Goal: Information Seeking & Learning: Learn about a topic

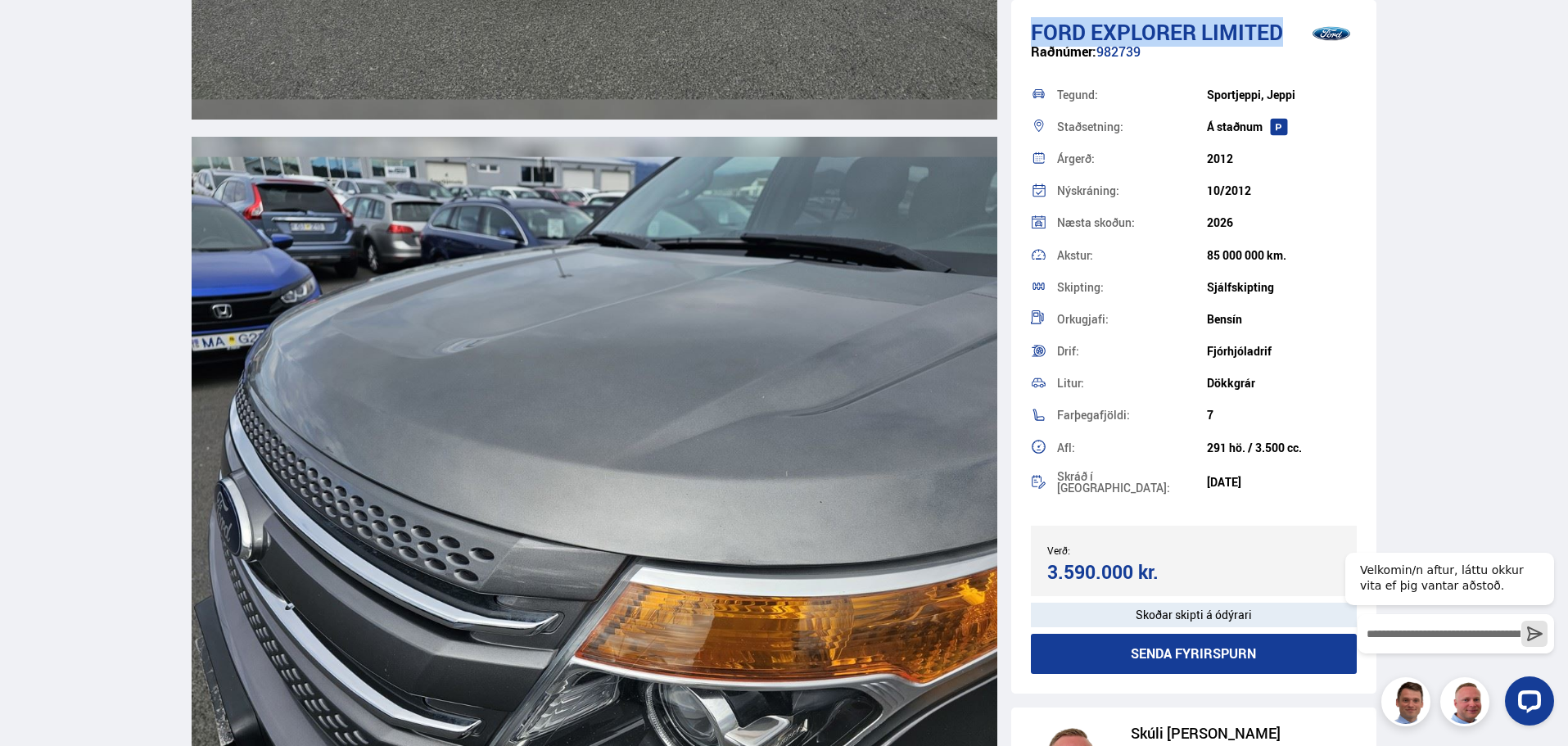
drag, startPoint x: 1291, startPoint y: 36, endPoint x: 1033, endPoint y: 33, distance: 258.0
click at [1033, 33] on h1 "Ford Explorer LIMITED" at bounding box center [1194, 32] width 327 height 25
copy h1 "Ford Explorer LIMITED"
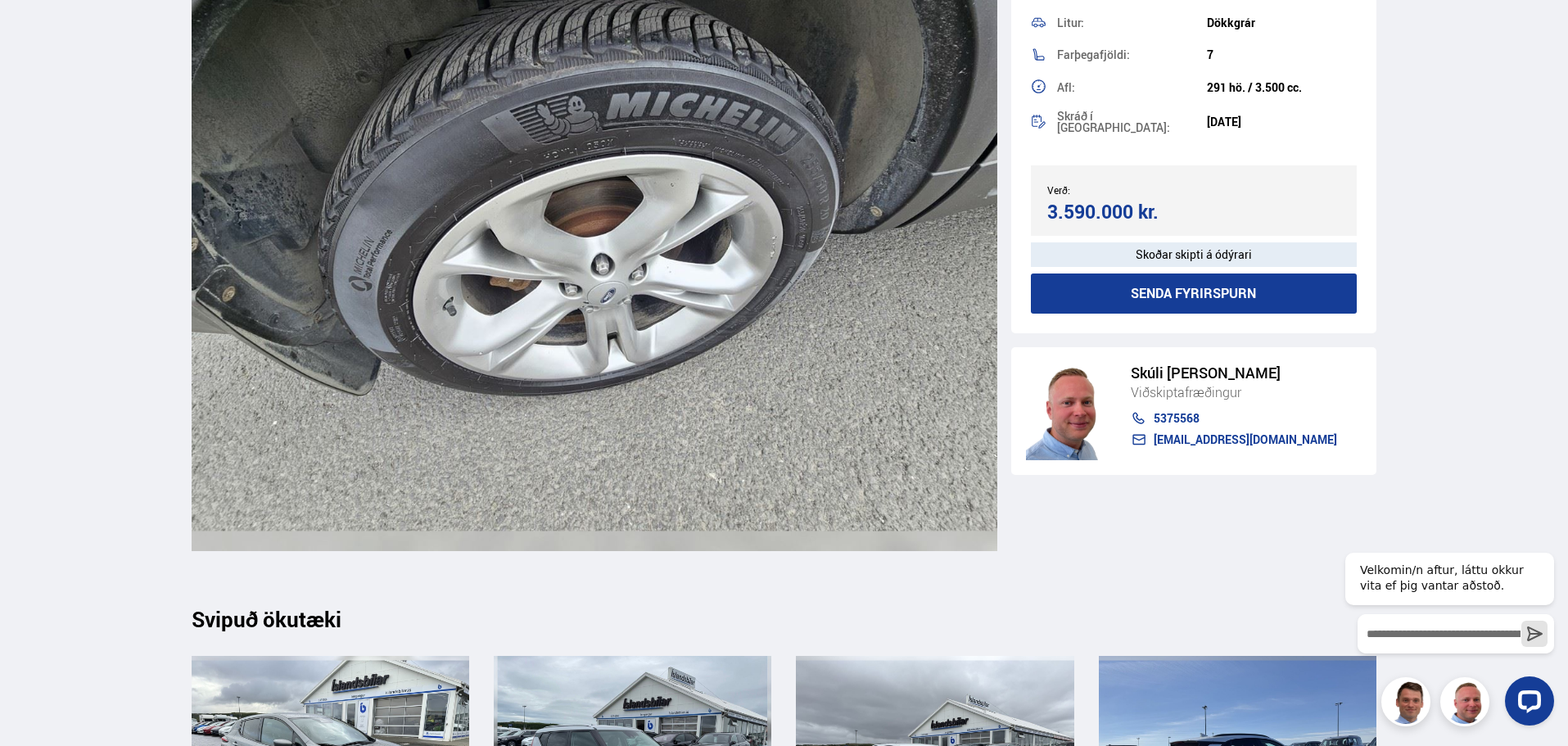
scroll to position [23479, 0]
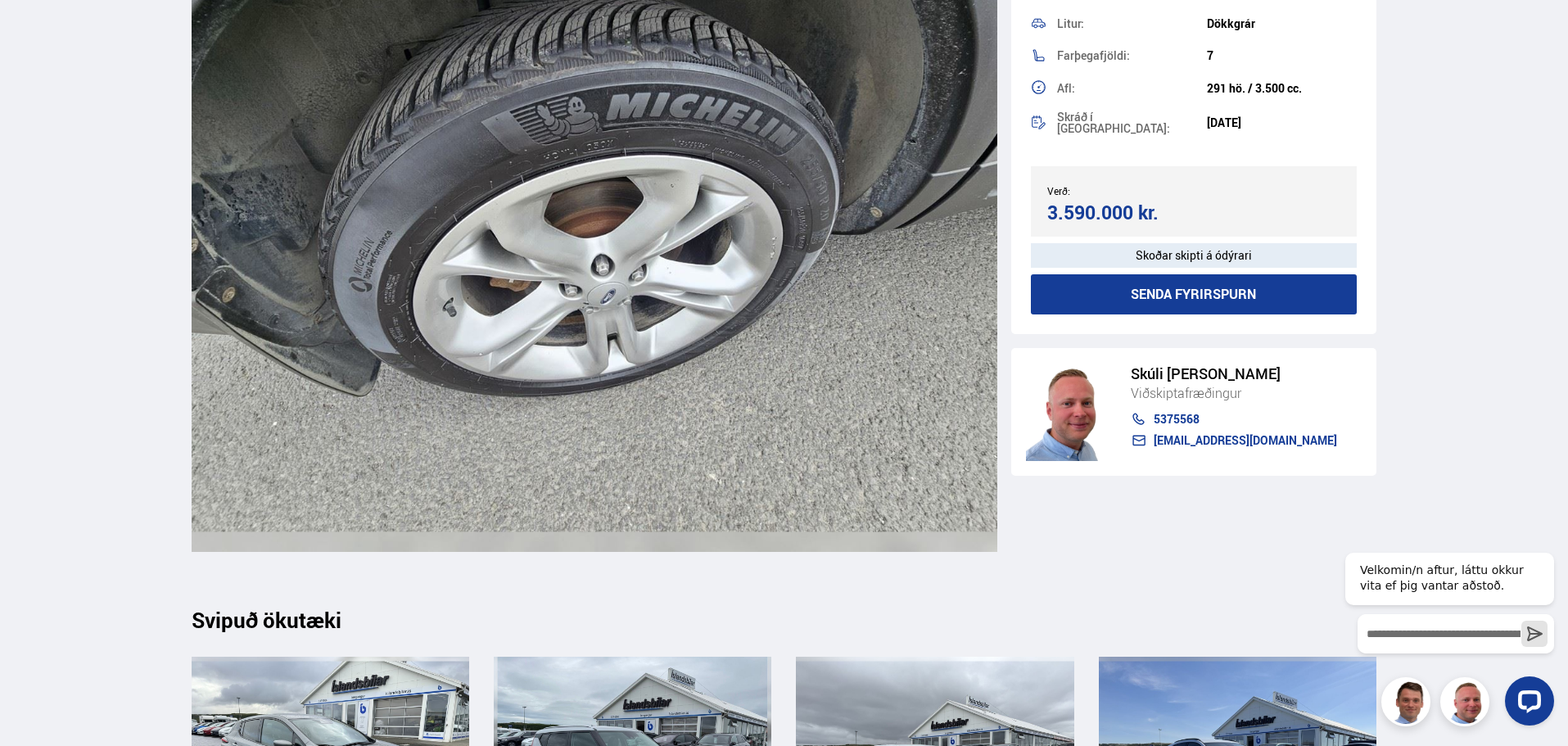
click at [637, 126] on img at bounding box center [594, 230] width 805 height 644
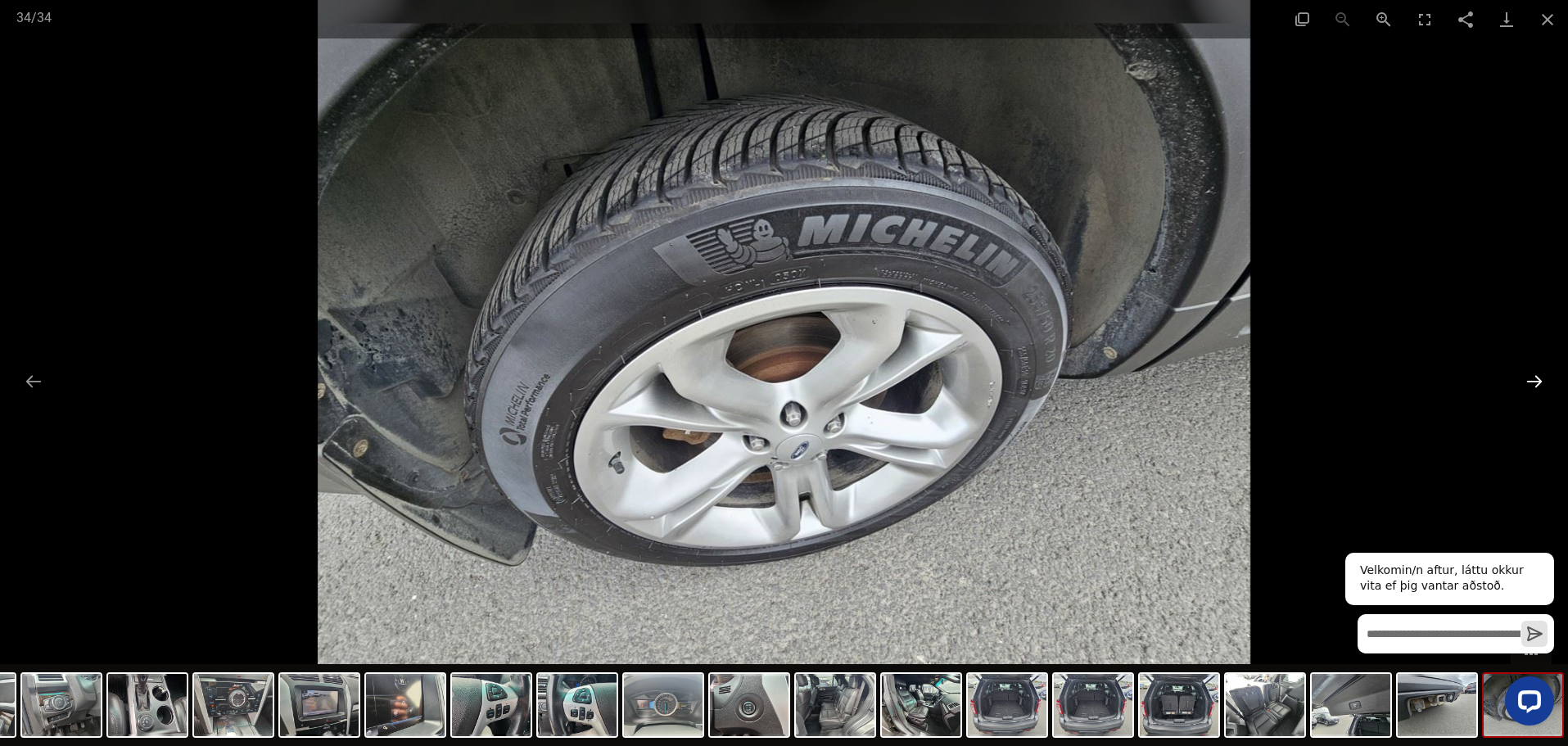
click at [1532, 377] on button "Next slide" at bounding box center [1535, 381] width 34 height 32
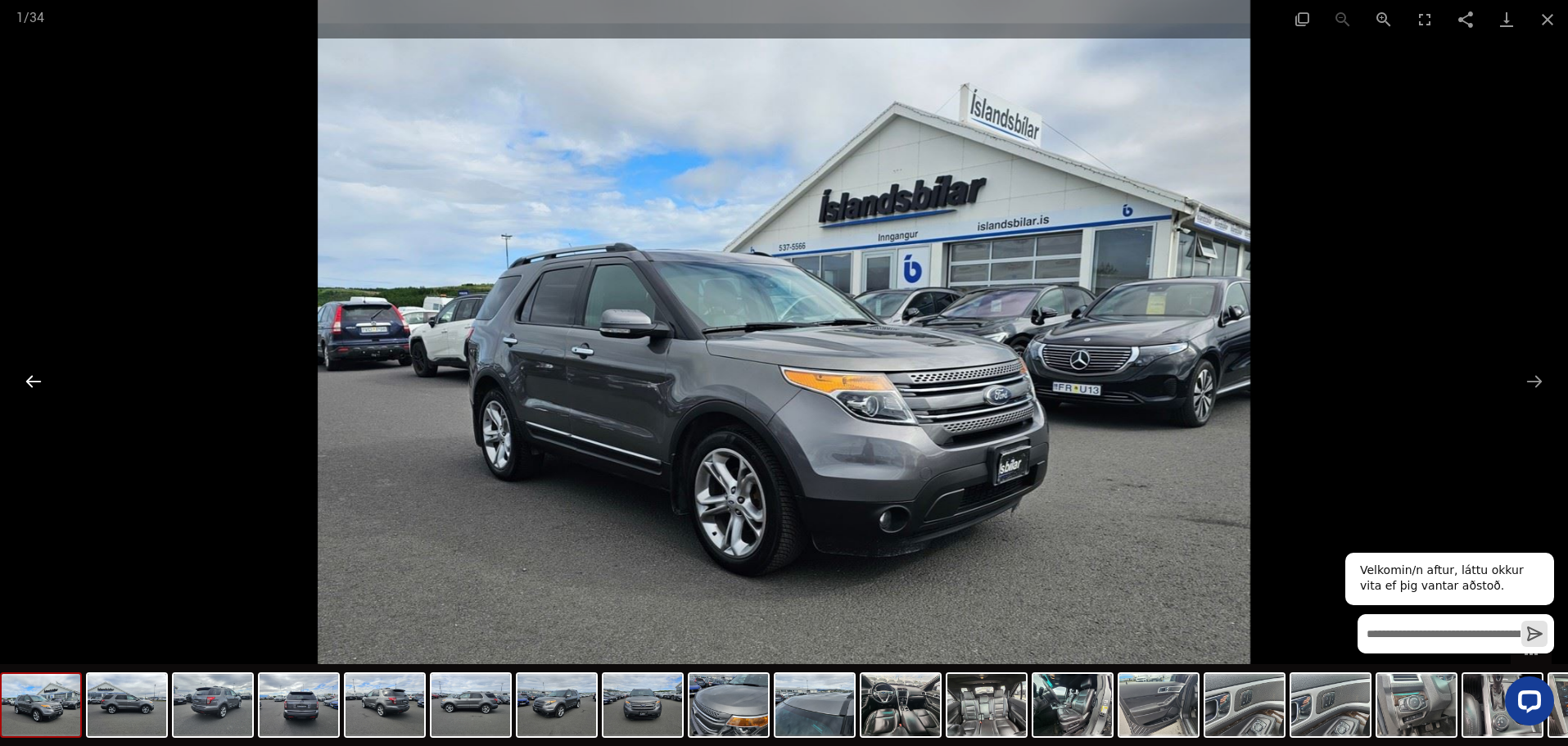
click at [29, 379] on button "Previous slide" at bounding box center [33, 381] width 34 height 32
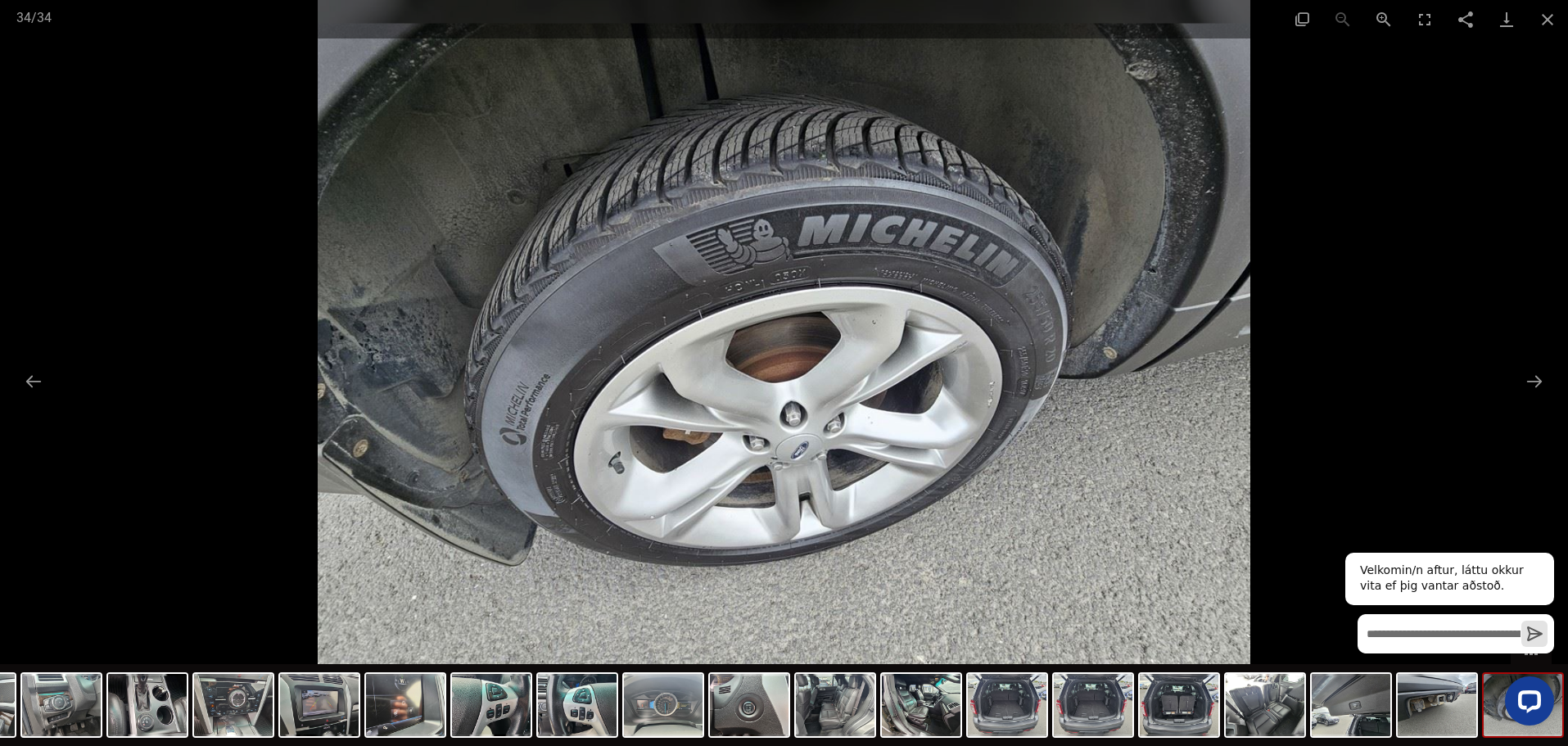
scroll to position [23724, 0]
click at [38, 381] on button "Previous slide" at bounding box center [33, 381] width 34 height 32
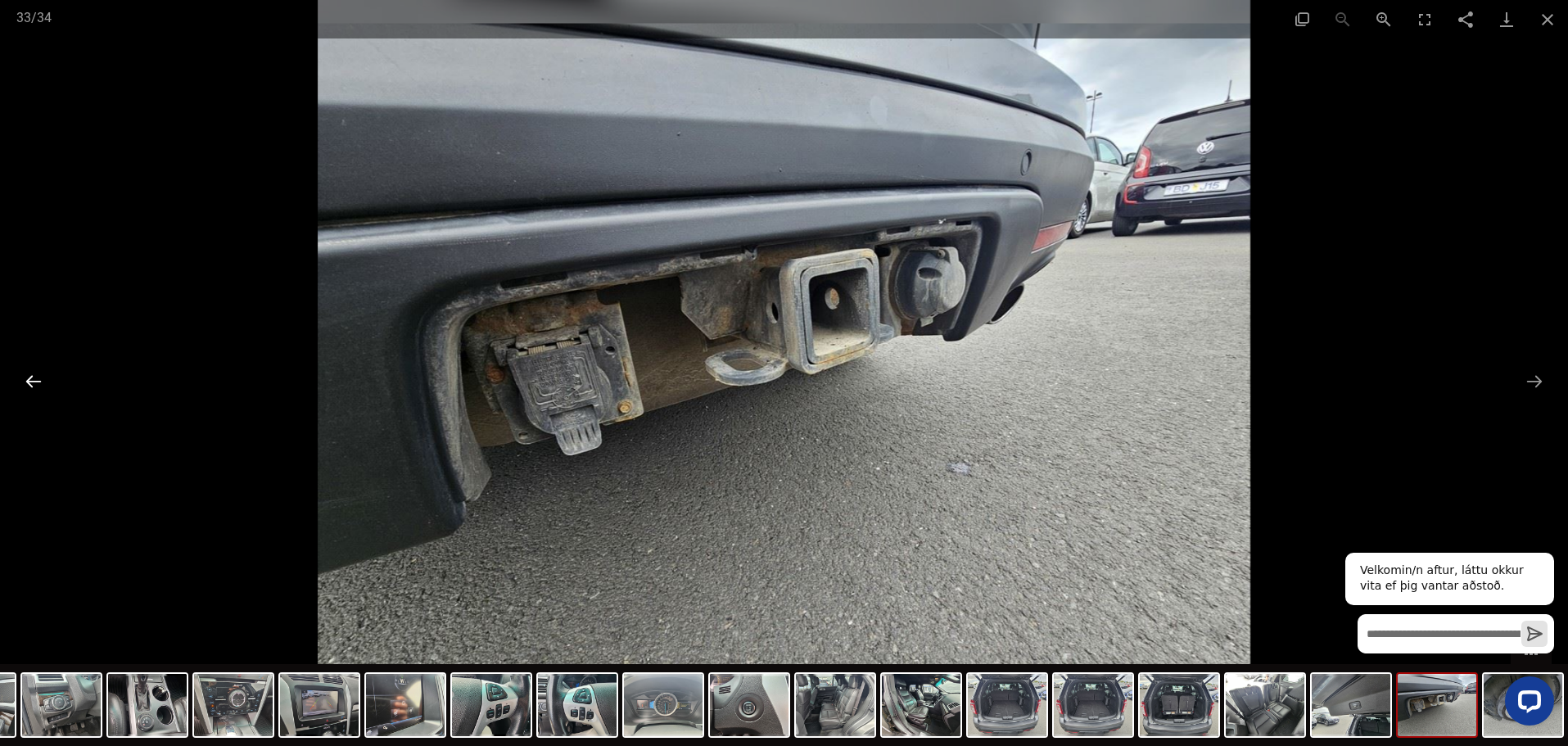
click at [38, 380] on button "Previous slide" at bounding box center [33, 381] width 34 height 32
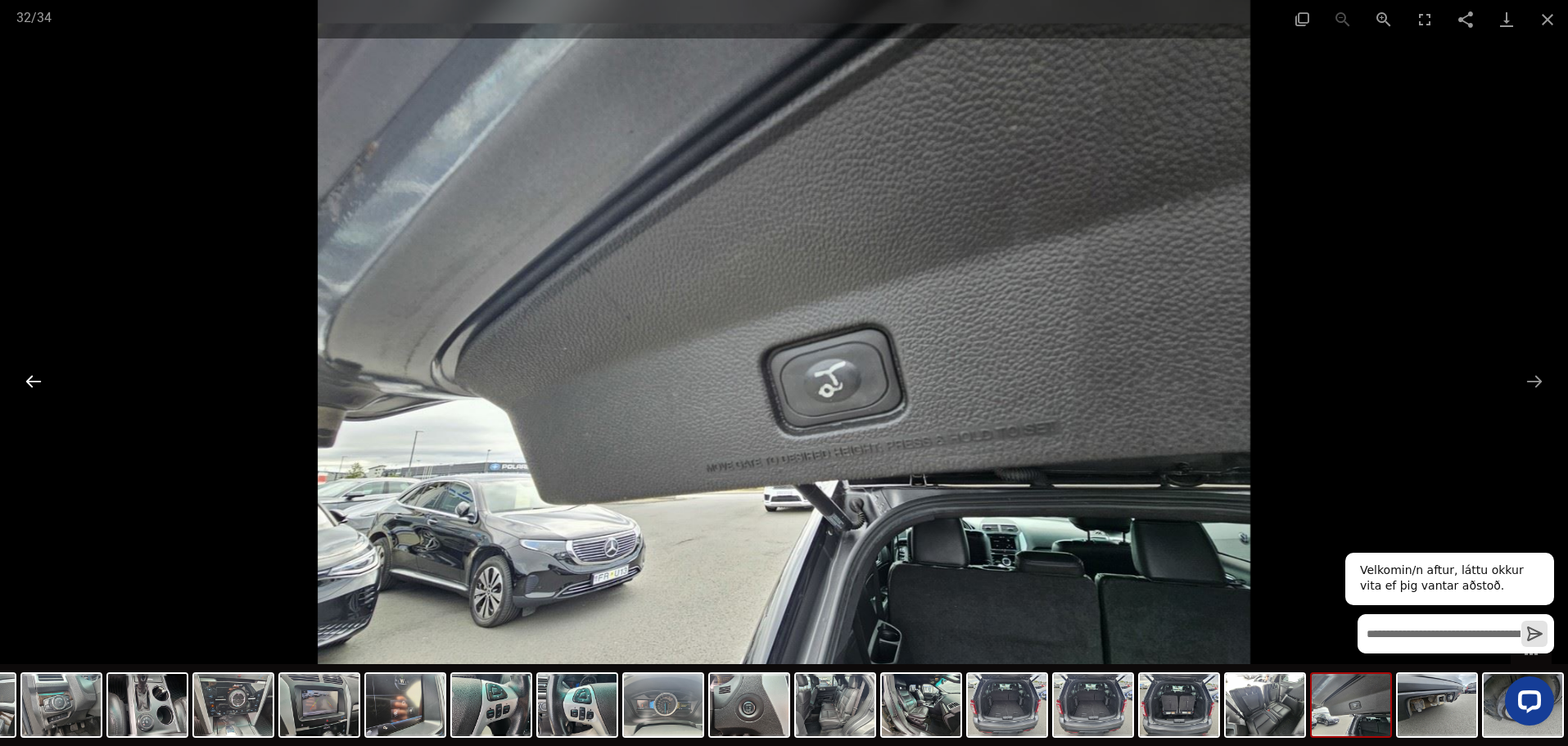
click at [38, 380] on button "Previous slide" at bounding box center [33, 381] width 34 height 32
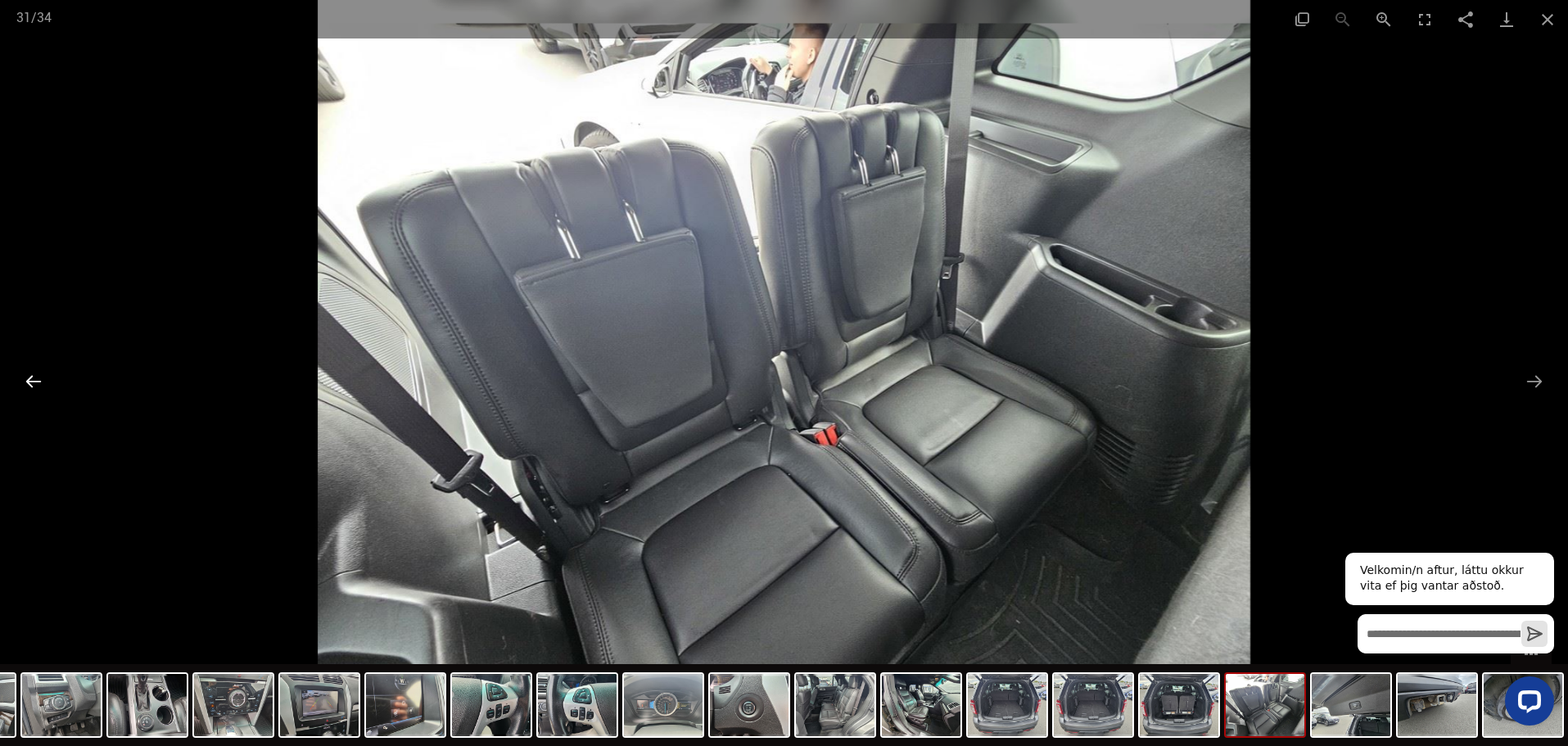
click at [38, 380] on button "Previous slide" at bounding box center [33, 381] width 34 height 32
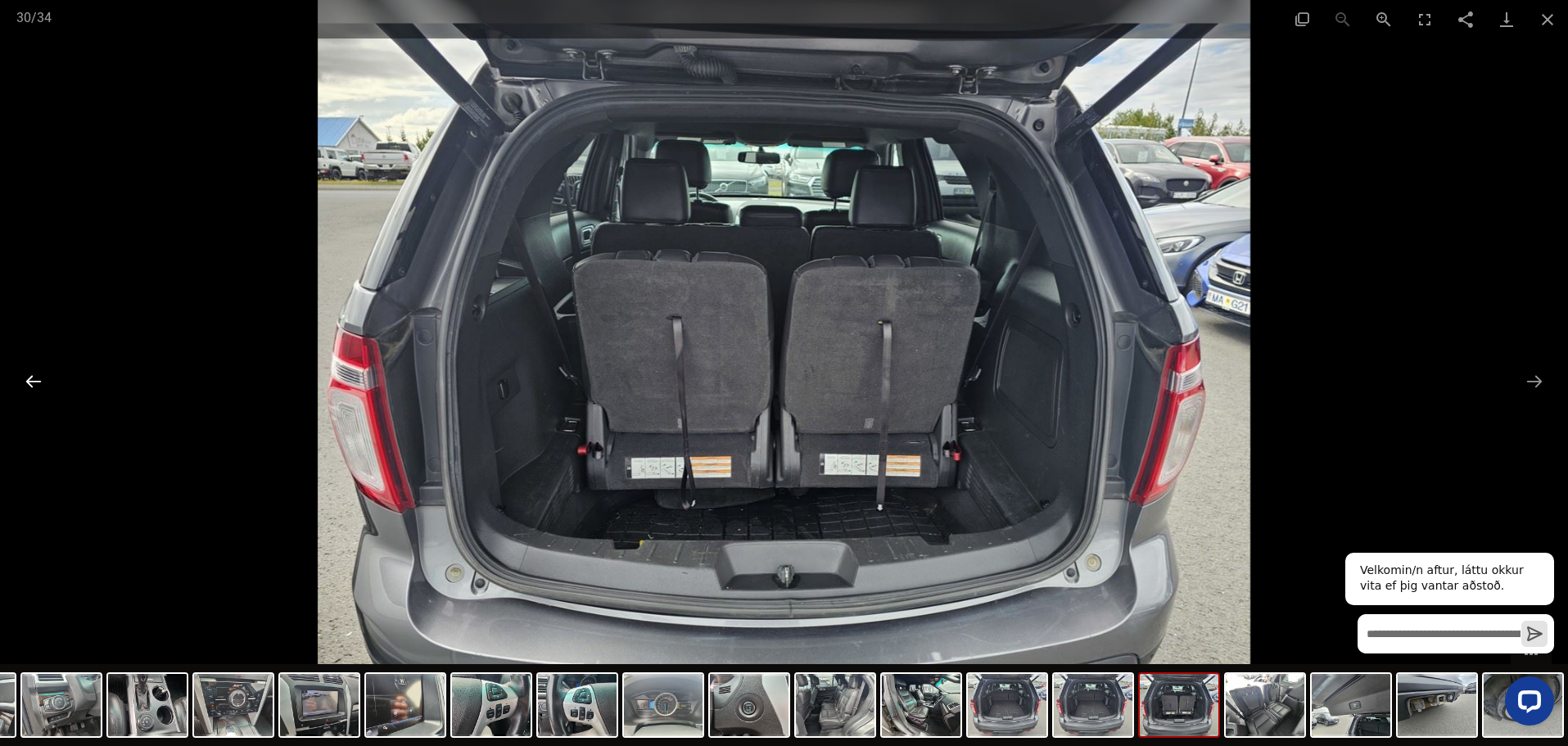
click at [38, 380] on button "Previous slide" at bounding box center [33, 381] width 34 height 32
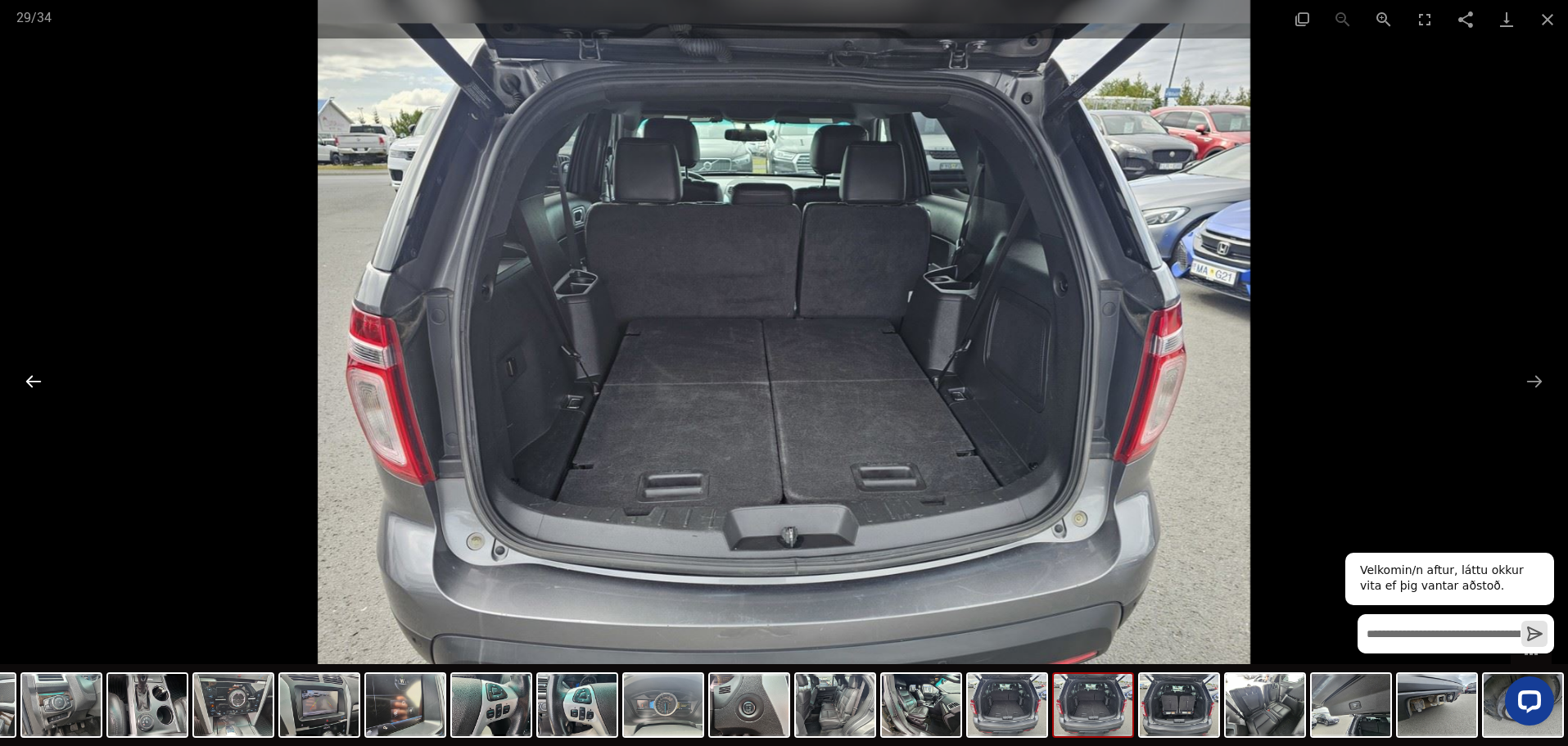
click at [30, 385] on button "Previous slide" at bounding box center [33, 381] width 34 height 32
click at [31, 384] on button "Previous slide" at bounding box center [33, 381] width 34 height 32
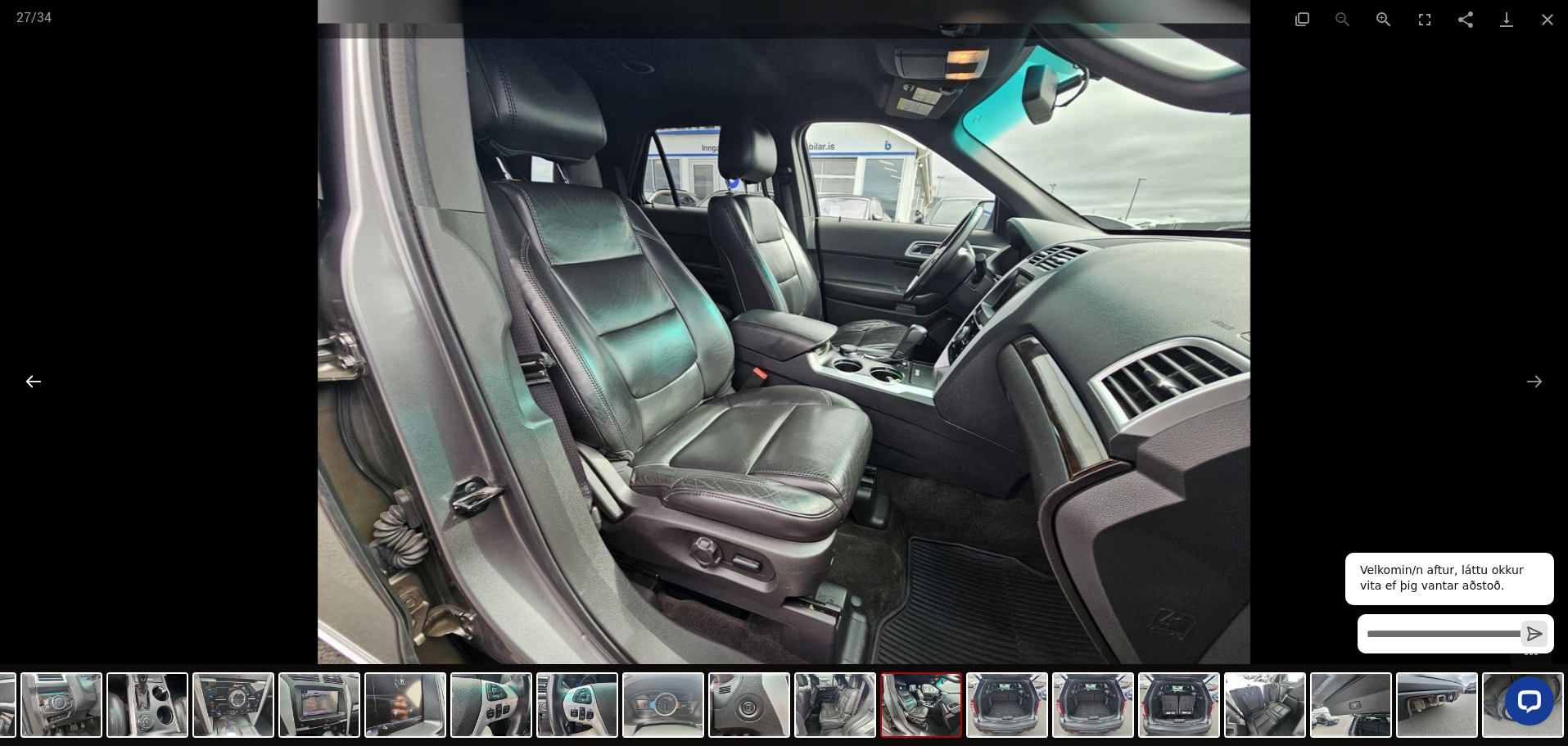
click at [31, 384] on button "Previous slide" at bounding box center [33, 381] width 34 height 32
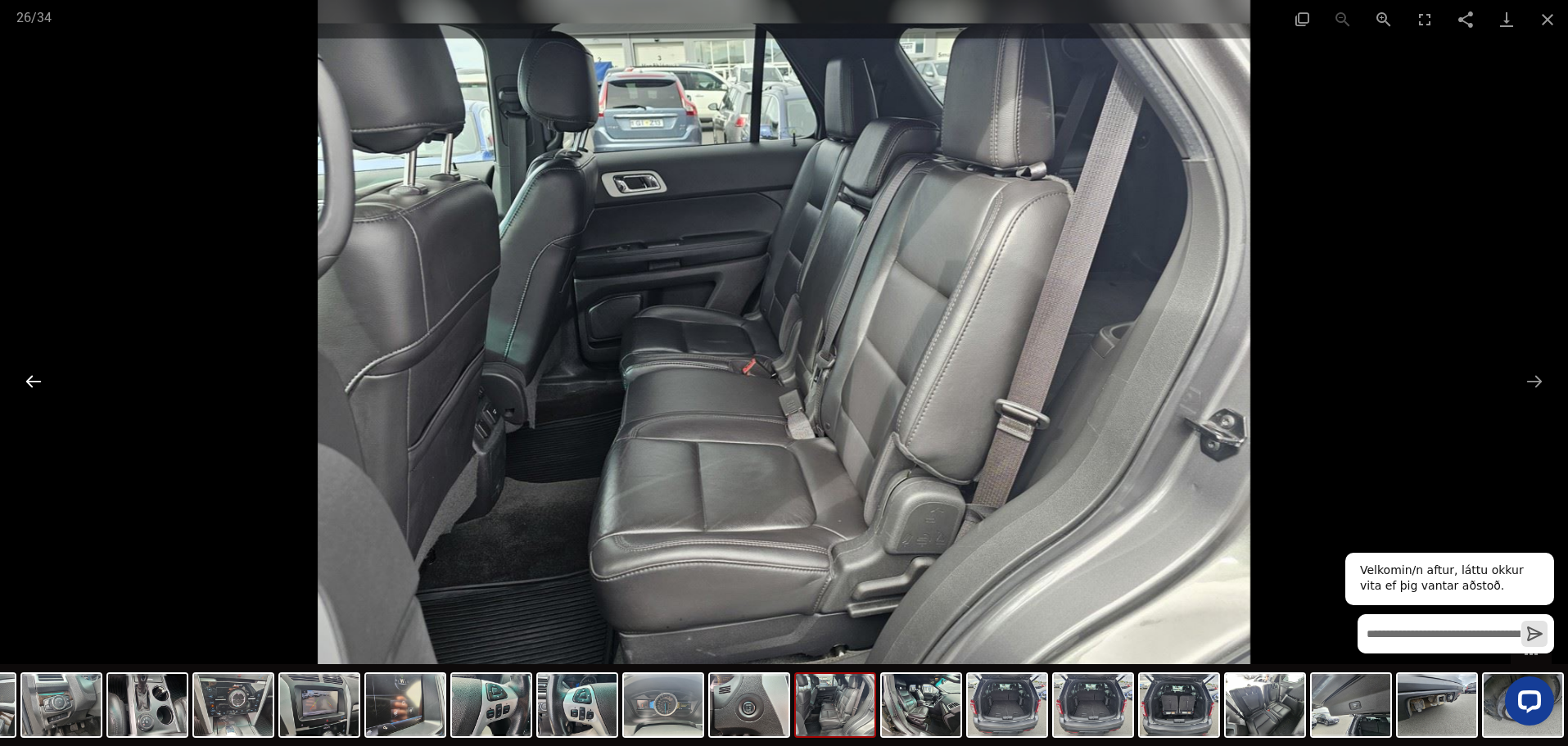
click at [34, 381] on button "Previous slide" at bounding box center [33, 381] width 34 height 32
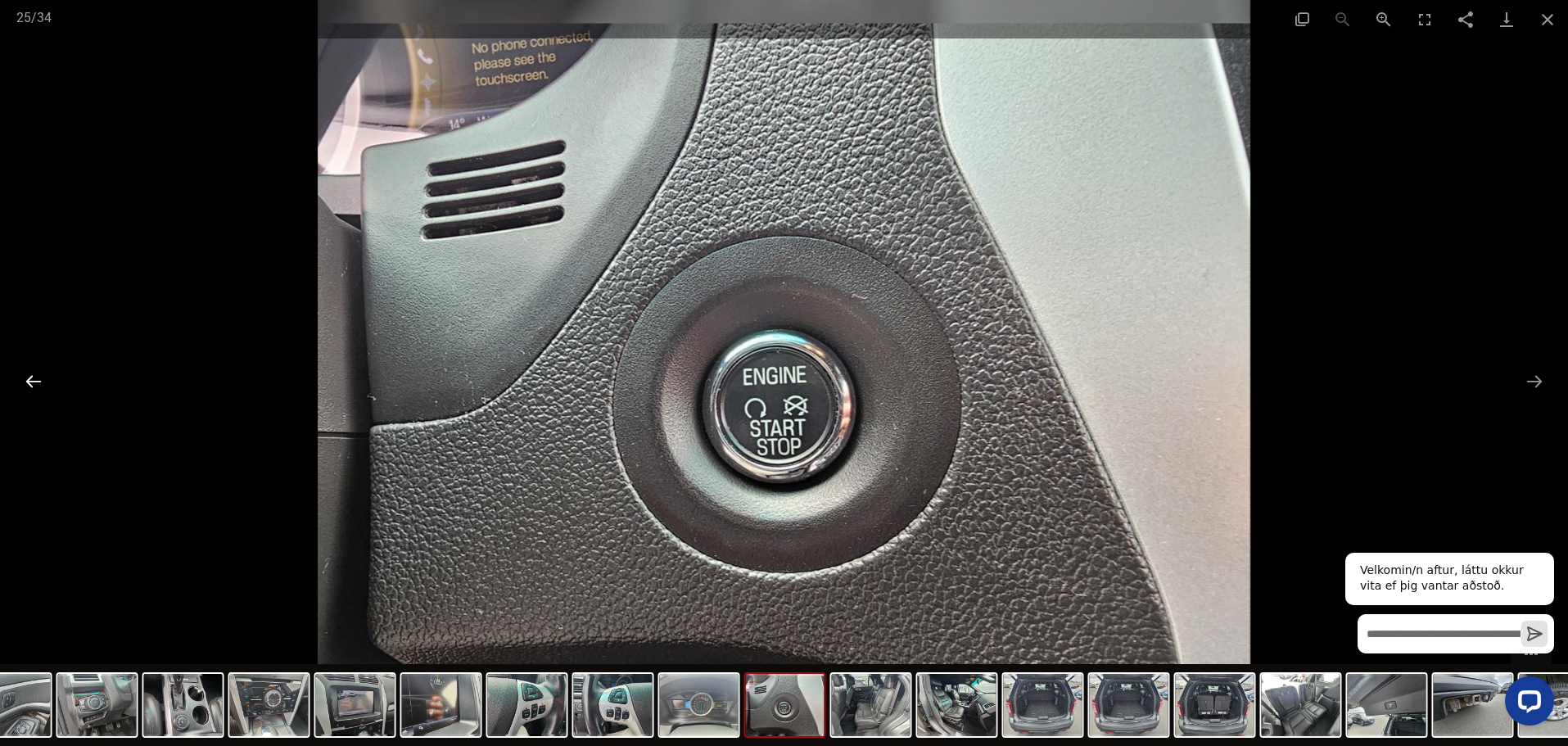
click at [34, 380] on button "Previous slide" at bounding box center [33, 381] width 34 height 32
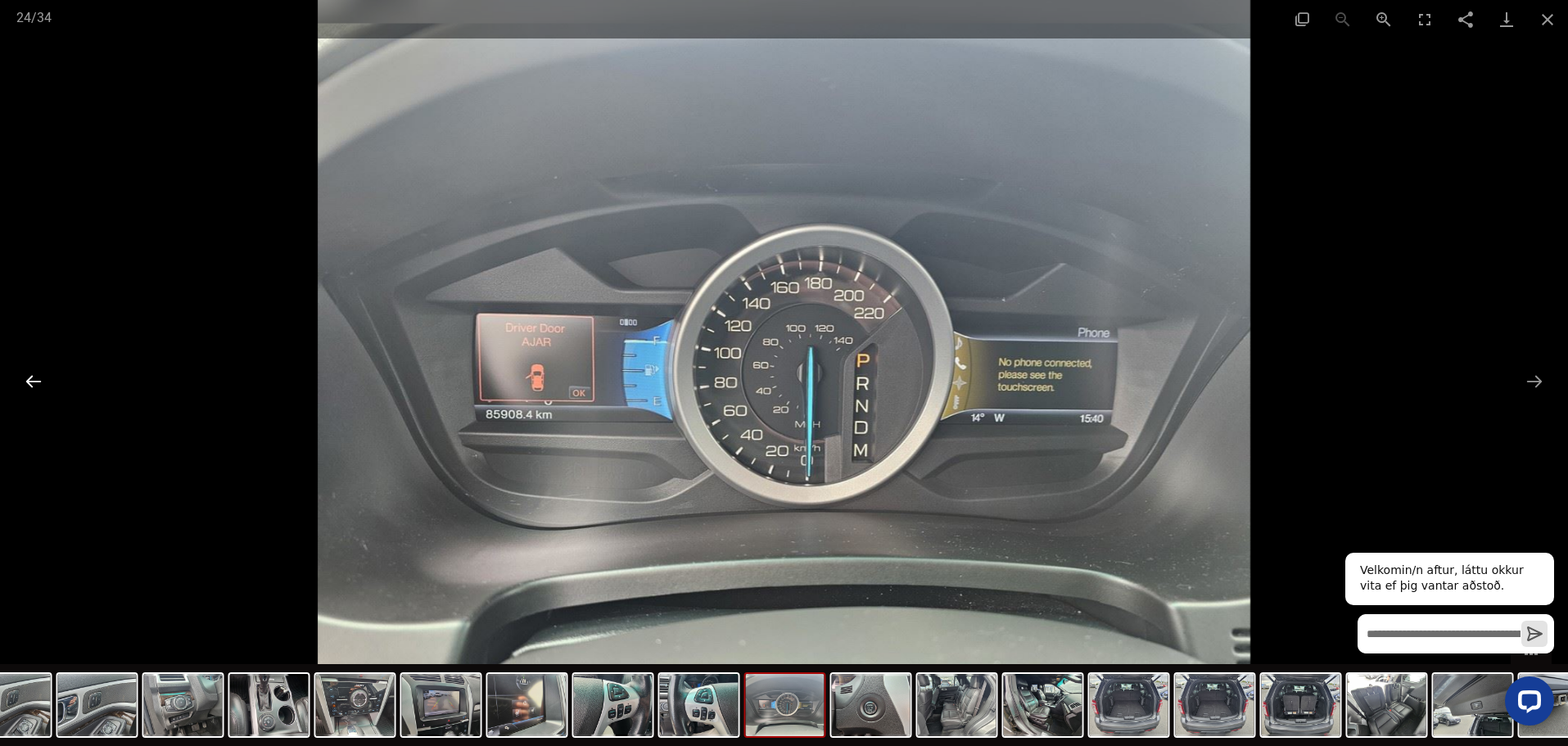
click at [36, 379] on button "Previous slide" at bounding box center [33, 381] width 34 height 32
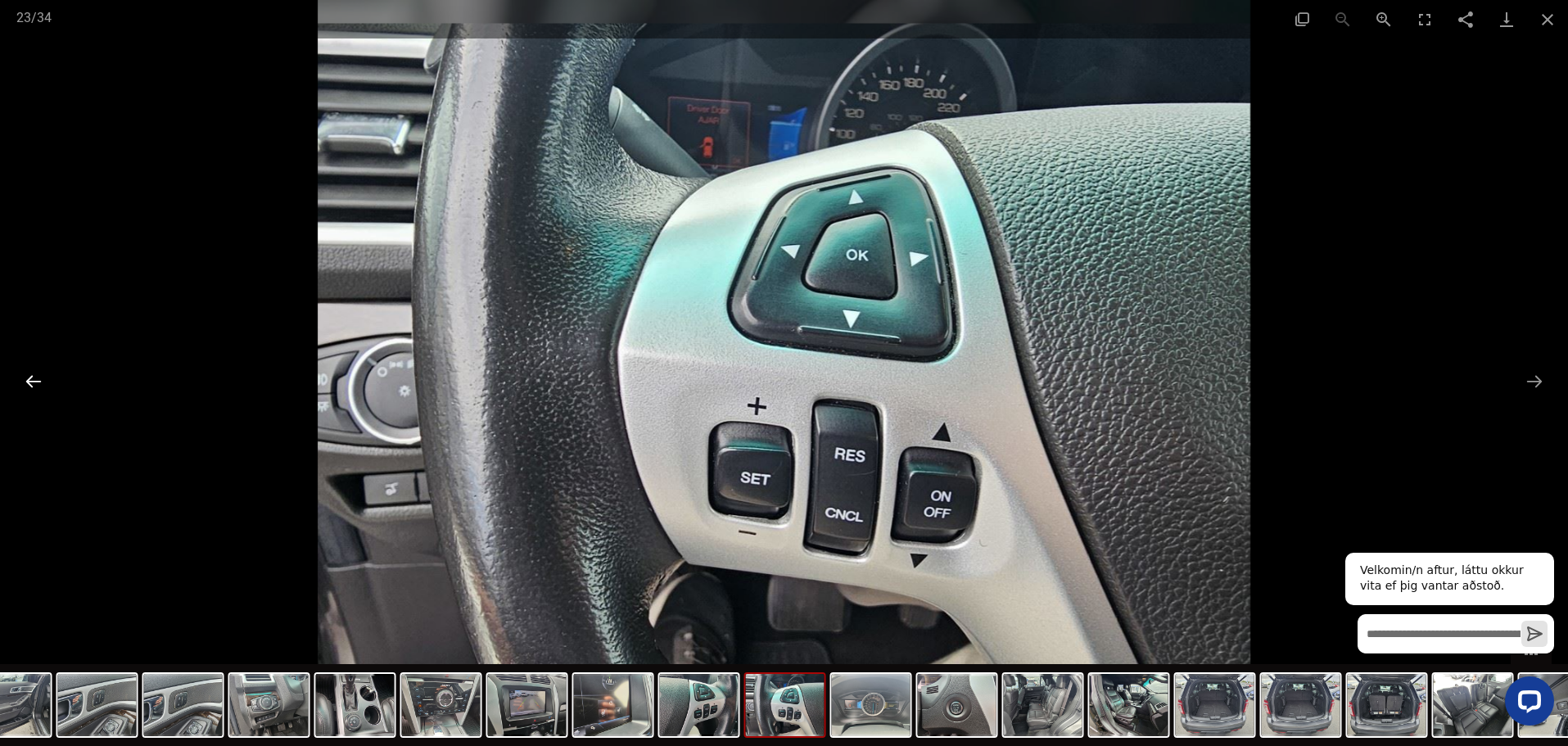
click at [22, 387] on button "Previous slide" at bounding box center [33, 381] width 34 height 32
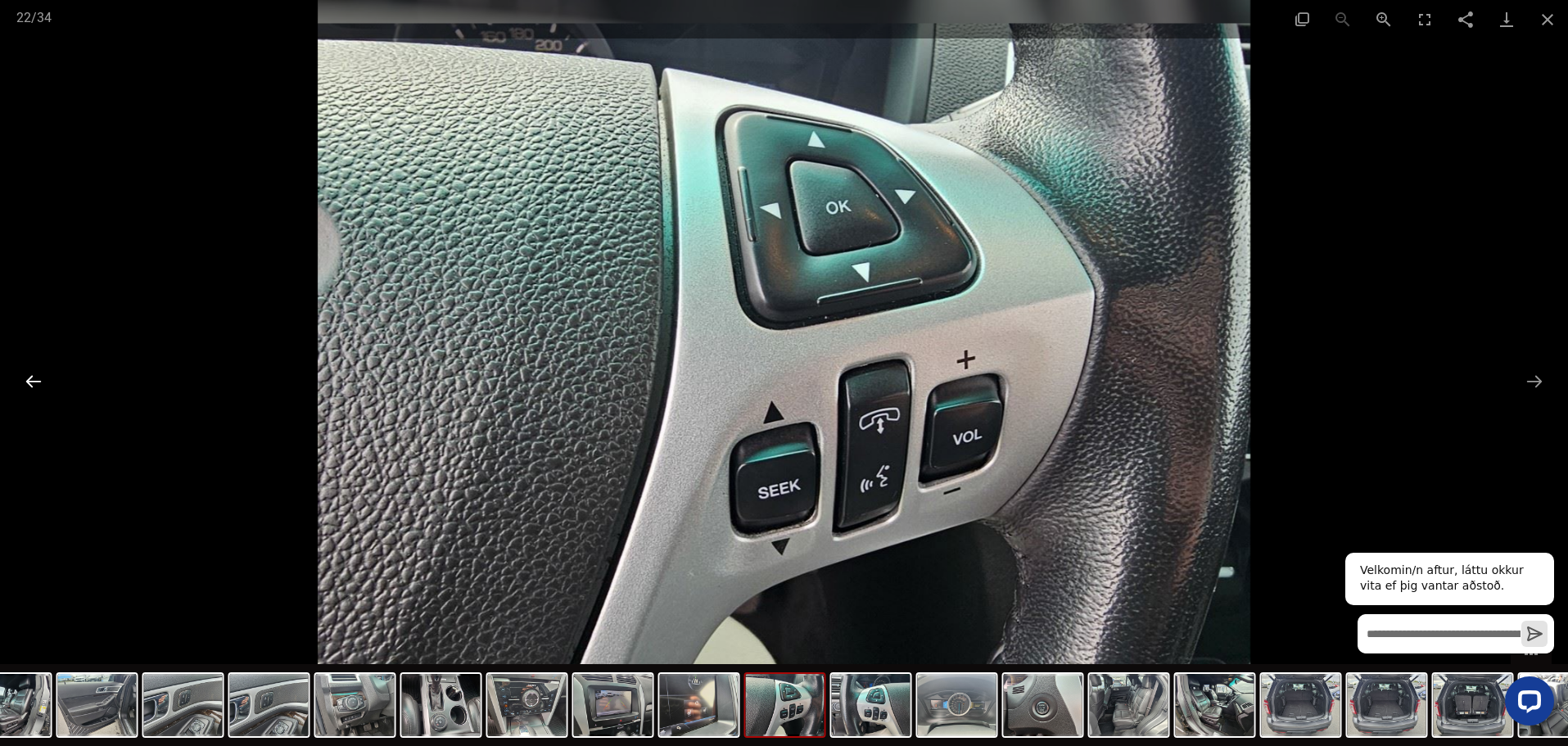
click at [22, 387] on button "Previous slide" at bounding box center [33, 381] width 34 height 32
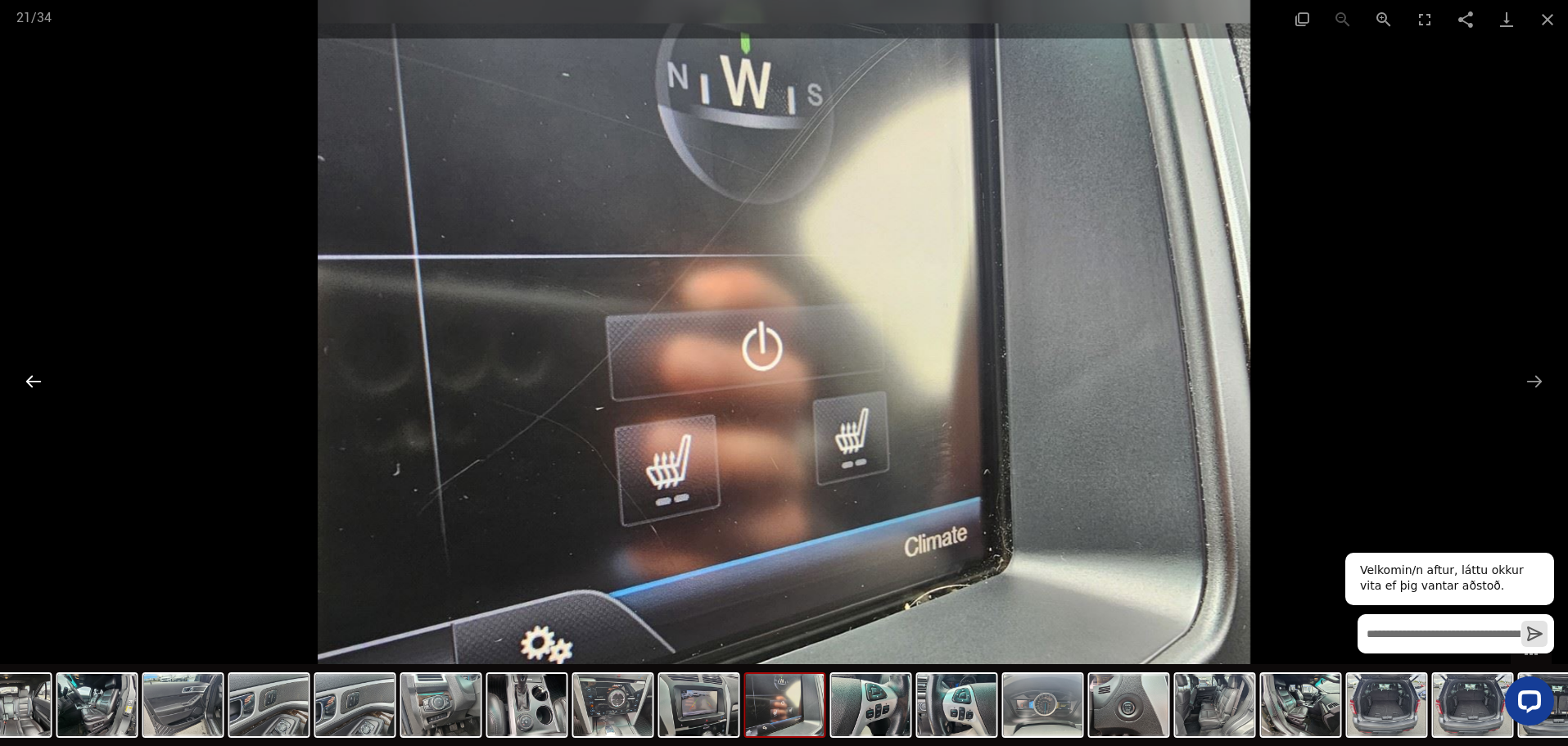
click at [22, 387] on button "Previous slide" at bounding box center [33, 381] width 34 height 32
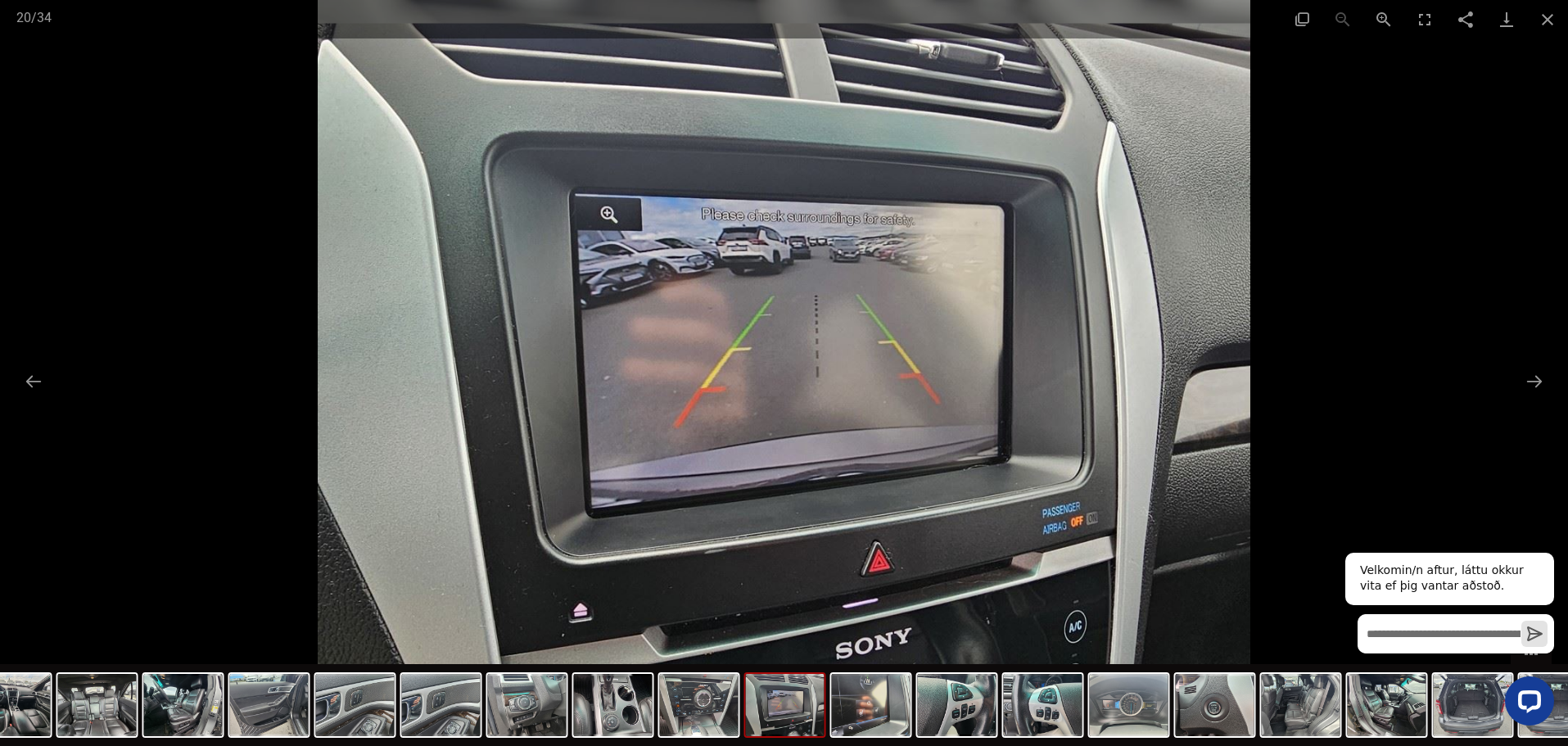
scroll to position [24133, 0]
